Goal: Check status

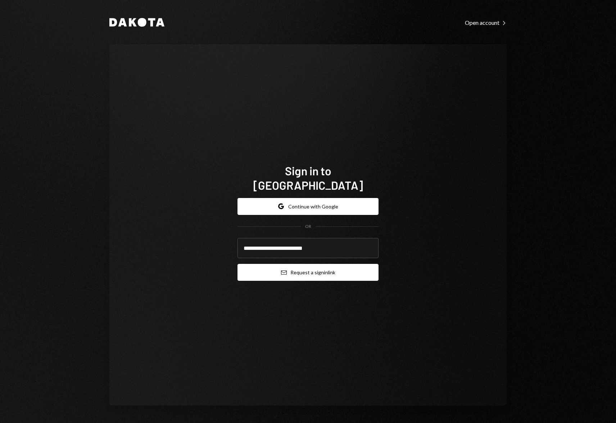
type input "**********"
click at [297, 265] on button "Email Request a sign in link" at bounding box center [308, 272] width 141 height 17
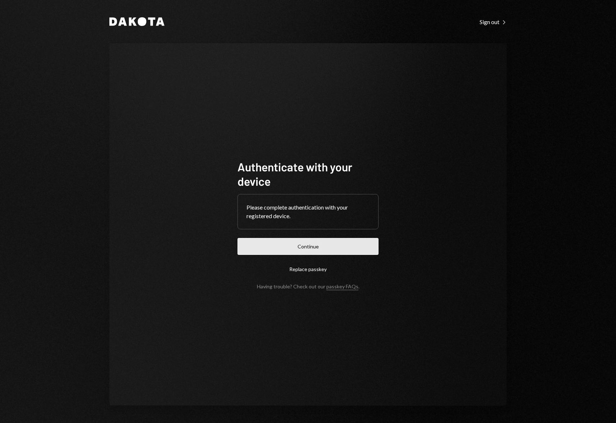
click at [348, 243] on button "Continue" at bounding box center [308, 246] width 141 height 17
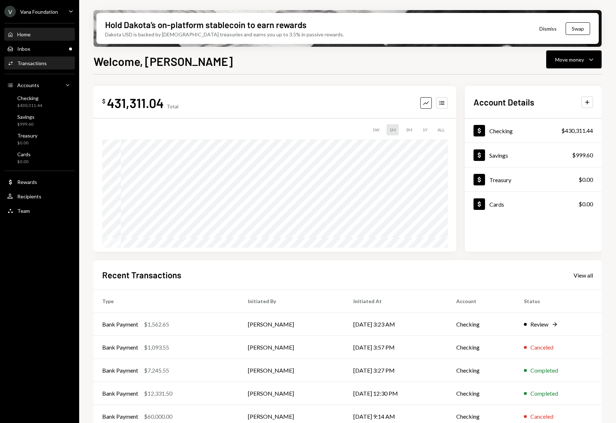
click at [41, 64] on div "Transactions" at bounding box center [32, 63] width 30 height 6
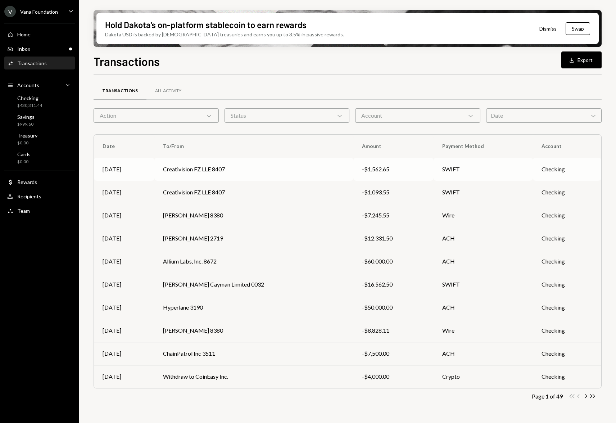
click at [212, 173] on td "Creativision FZ LLE 8407" at bounding box center [253, 169] width 199 height 23
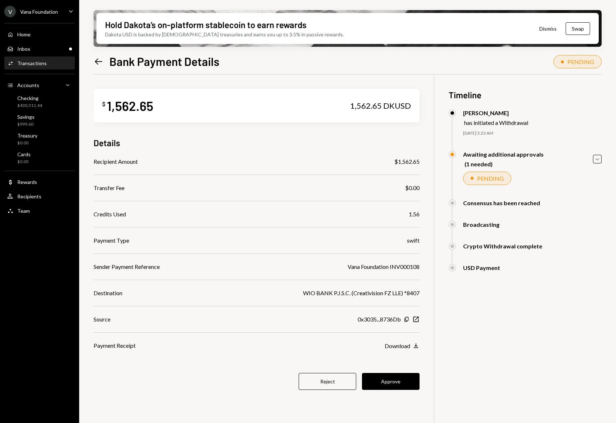
click at [96, 61] on icon at bounding box center [99, 61] width 8 height 6
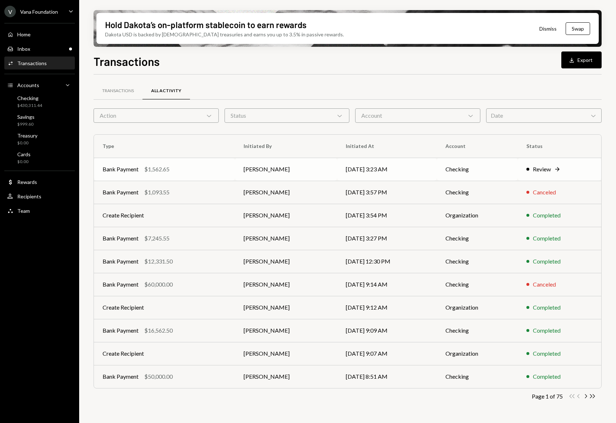
click at [557, 168] on icon "Right Arrow" at bounding box center [557, 169] width 7 height 7
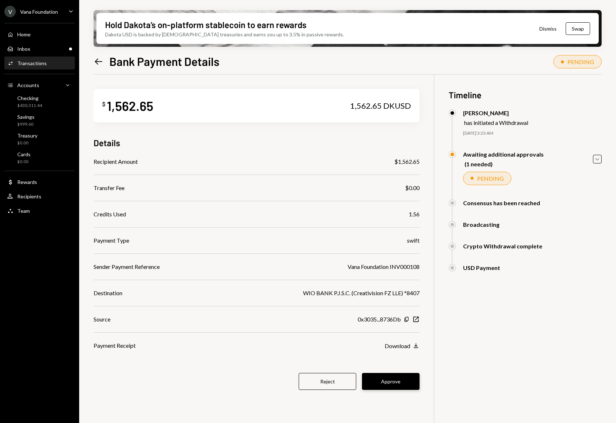
click at [393, 382] on button "Approve" at bounding box center [391, 381] width 58 height 17
